Goal: Task Accomplishment & Management: Complete application form

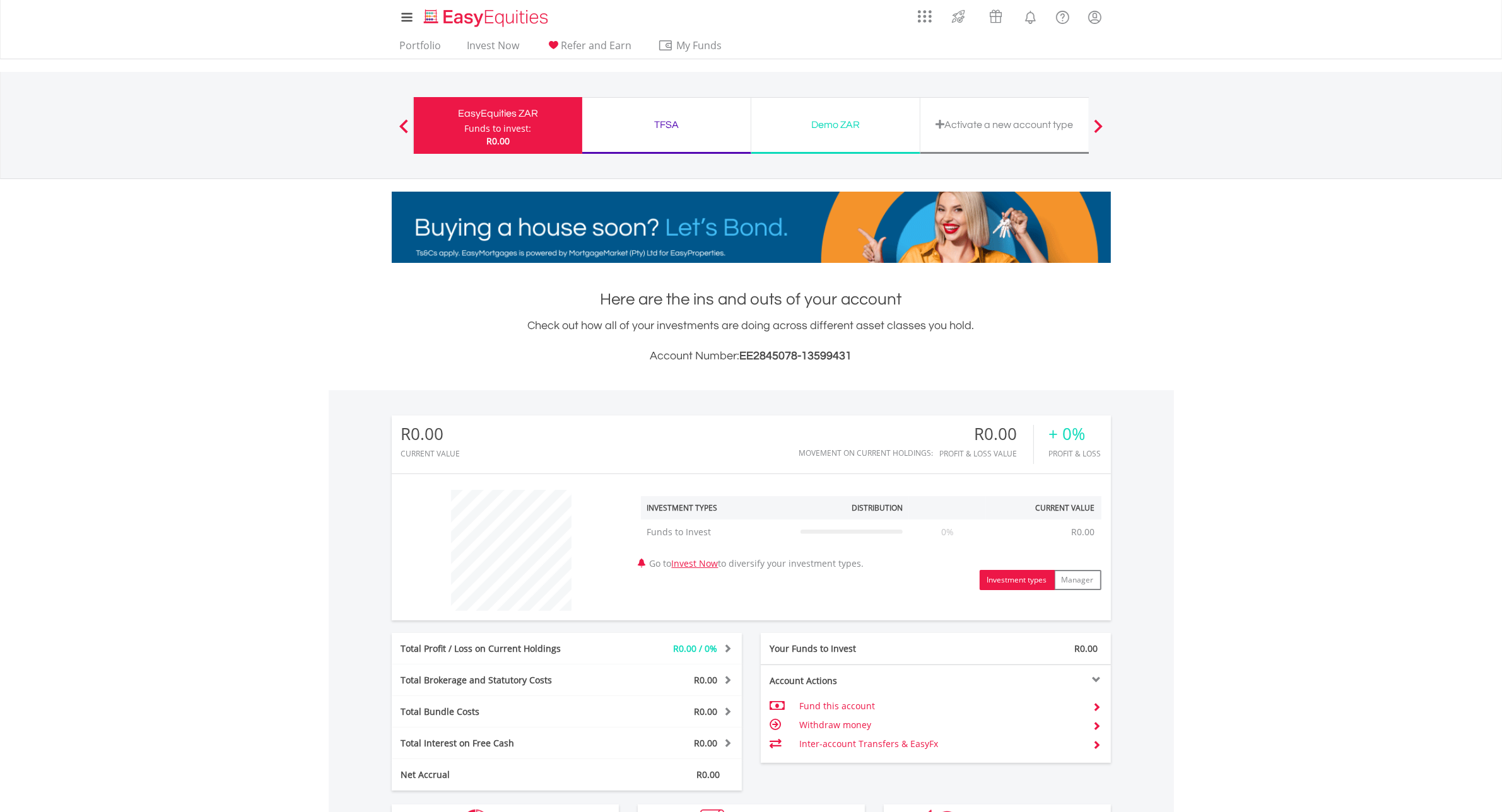
scroll to position [120, 239]
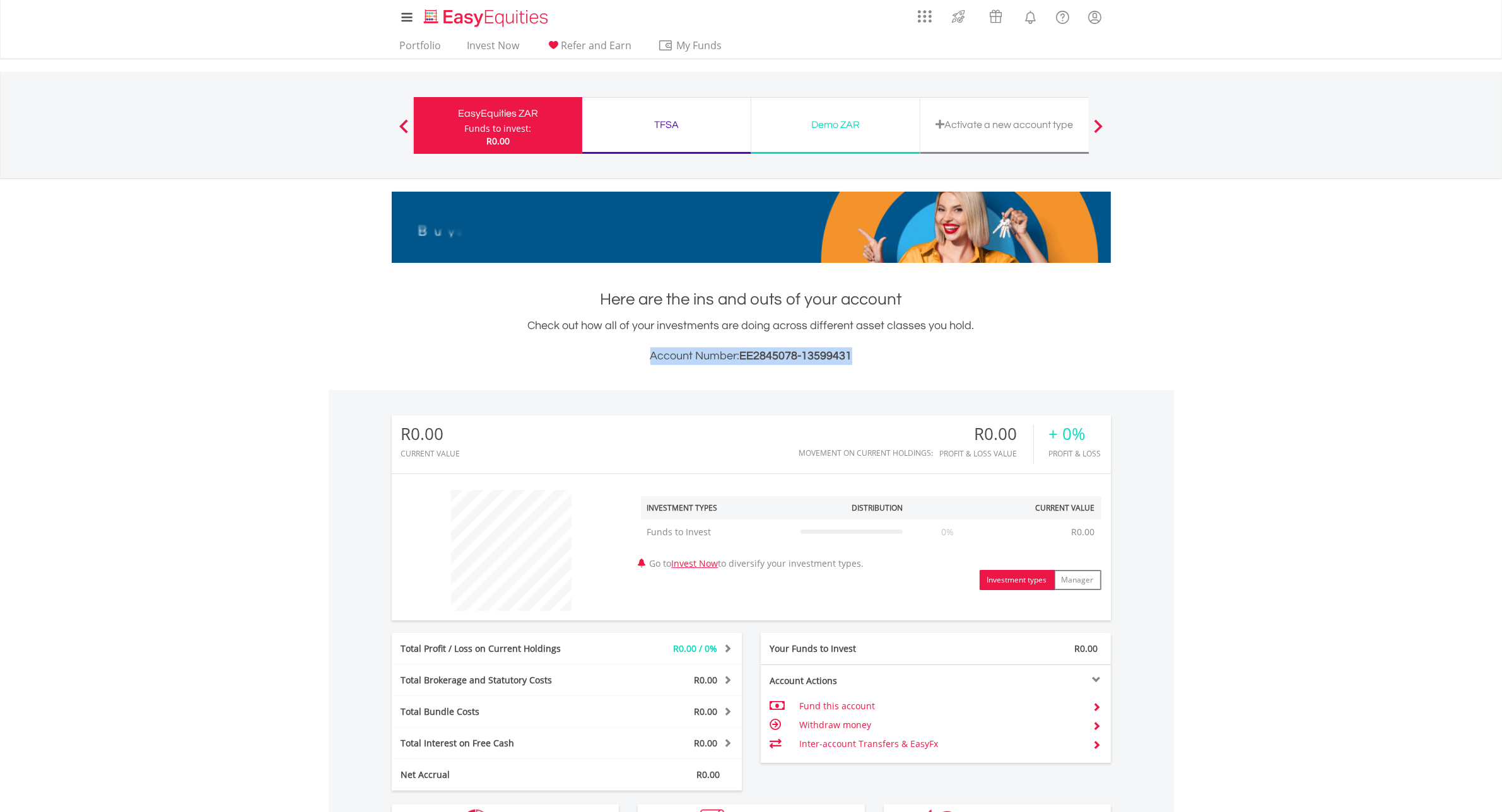
drag, startPoint x: 865, startPoint y: 357, endPoint x: 646, endPoint y: 339, distance: 219.7
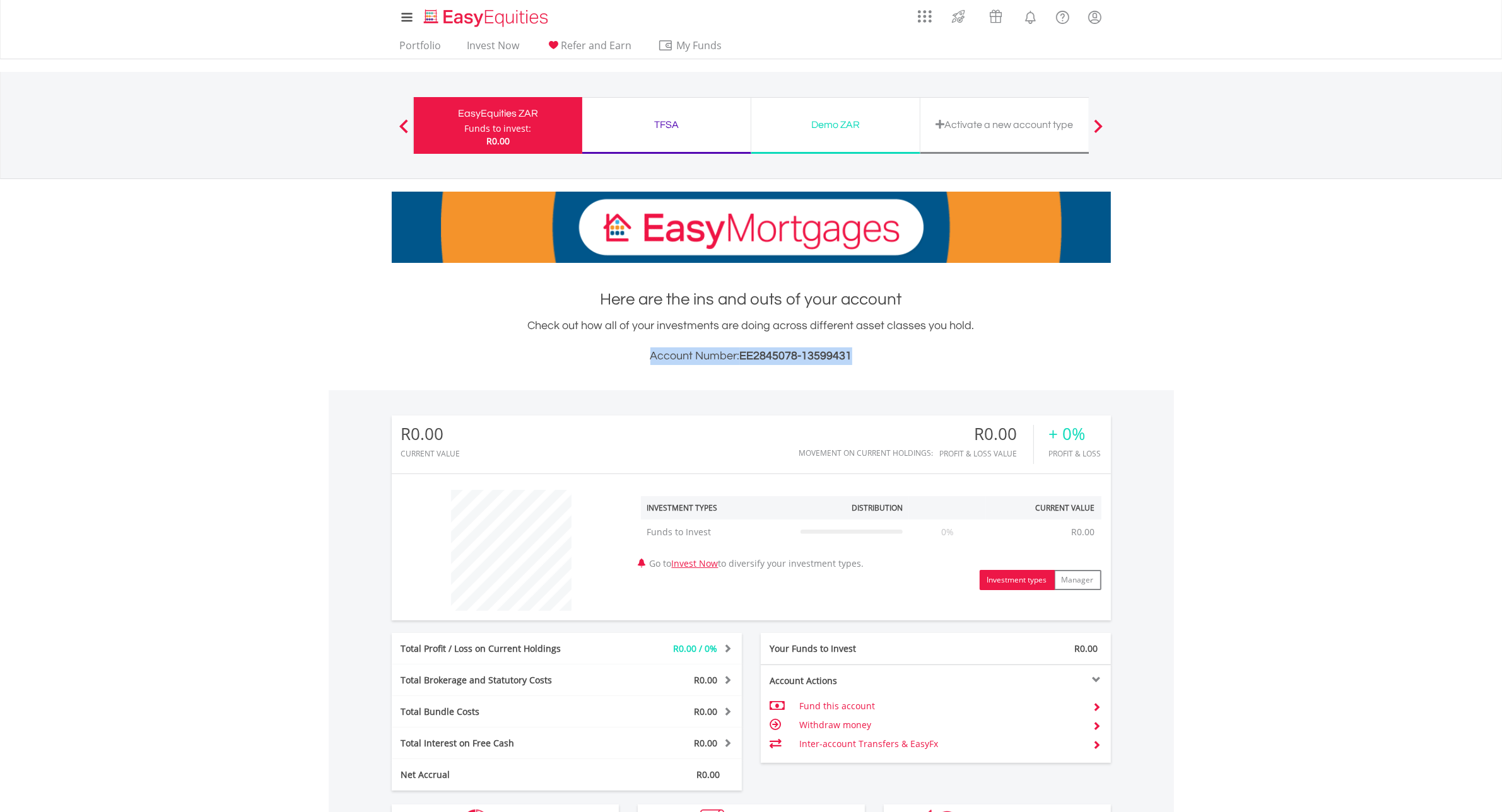
click at [646, 339] on div "Check out how all of your investments are doing across different asset classes …" at bounding box center [751, 341] width 719 height 48
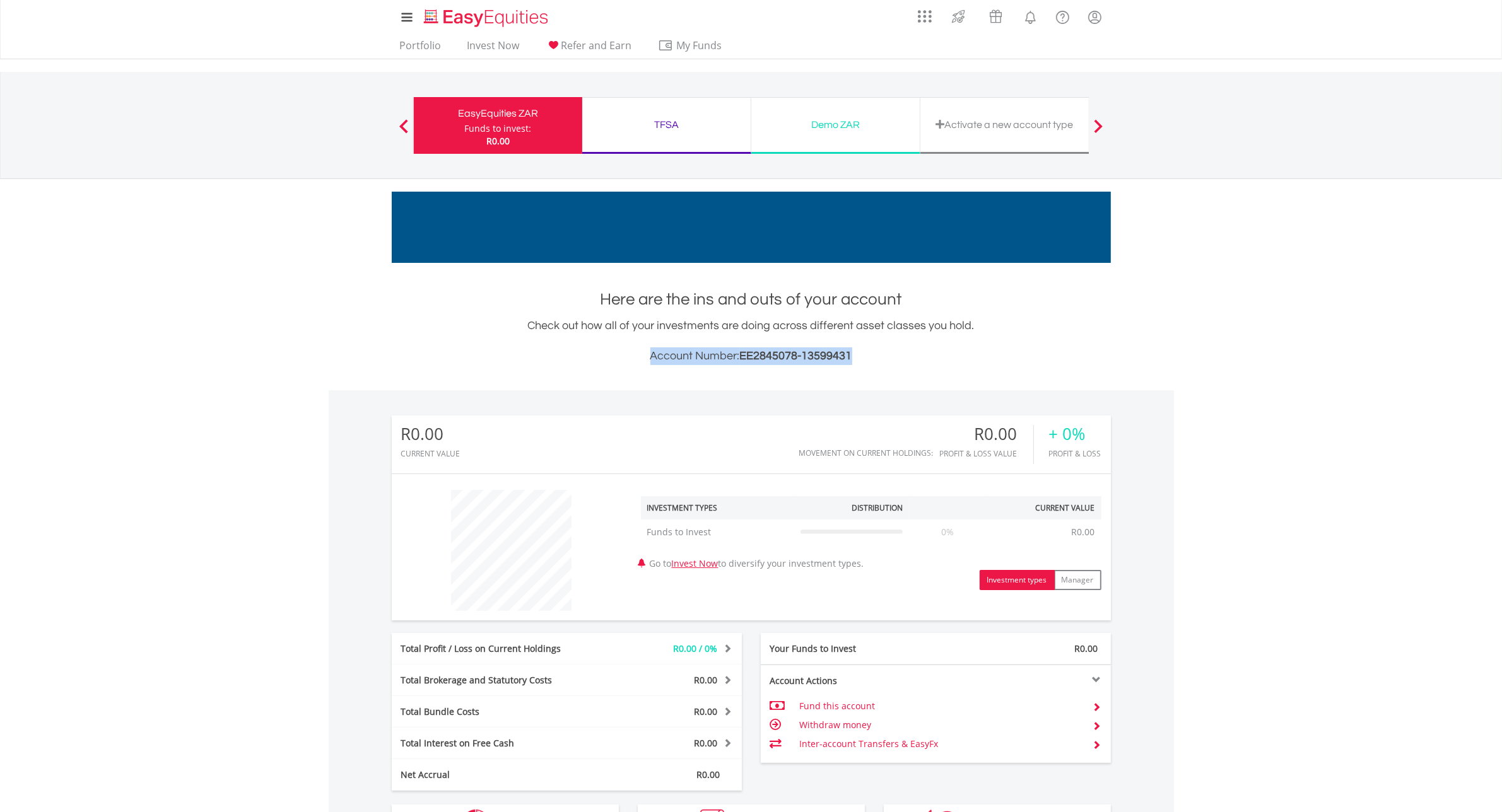
click at [1016, 140] on div "Activate a new account type" at bounding box center [1005, 126] width 169 height 57
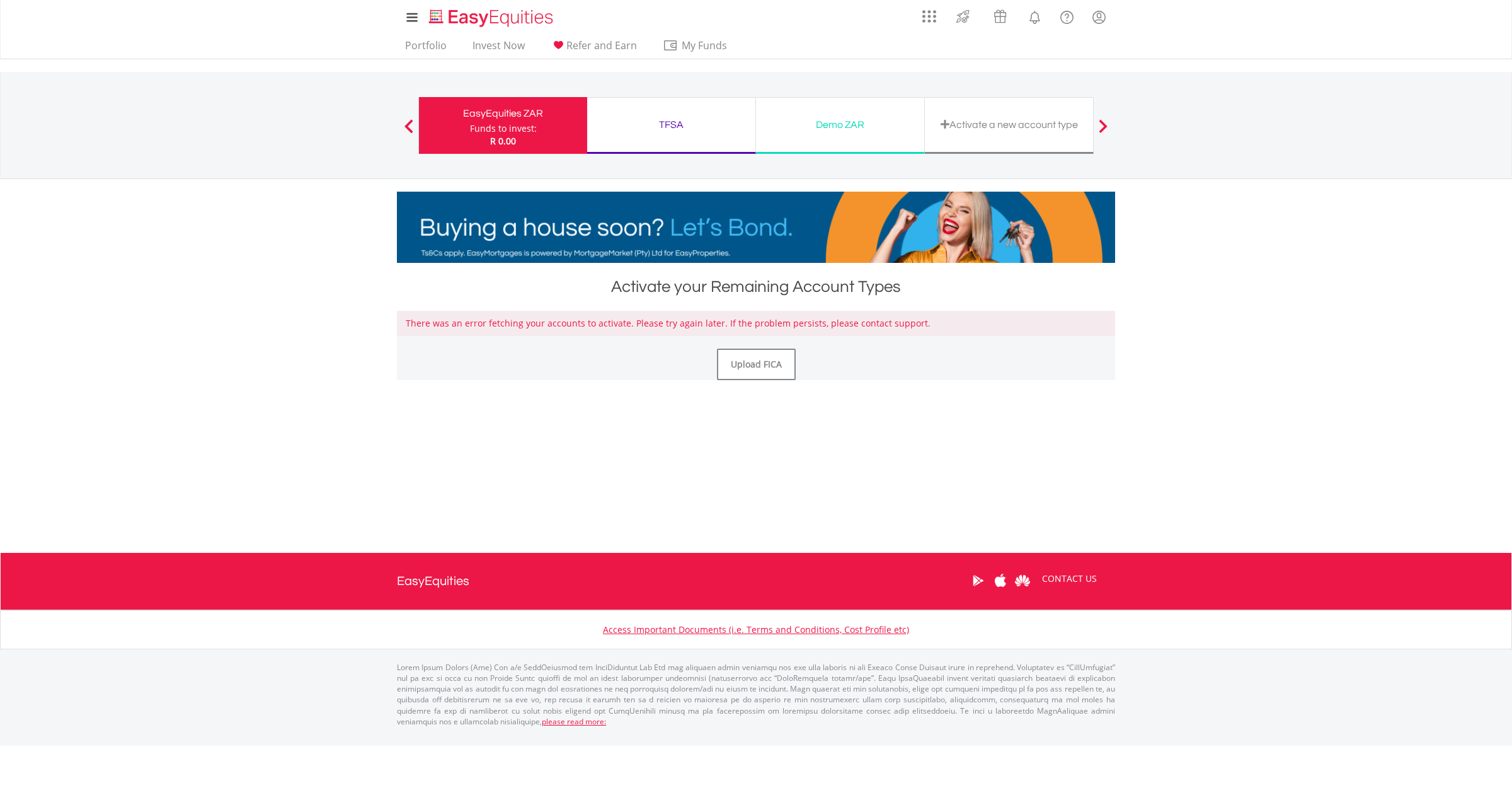
click at [1015, 140] on div "Activate a new account type" at bounding box center [1009, 126] width 169 height 57
click at [751, 360] on link "Upload FICA" at bounding box center [756, 364] width 79 height 32
